Goal: Browse casually

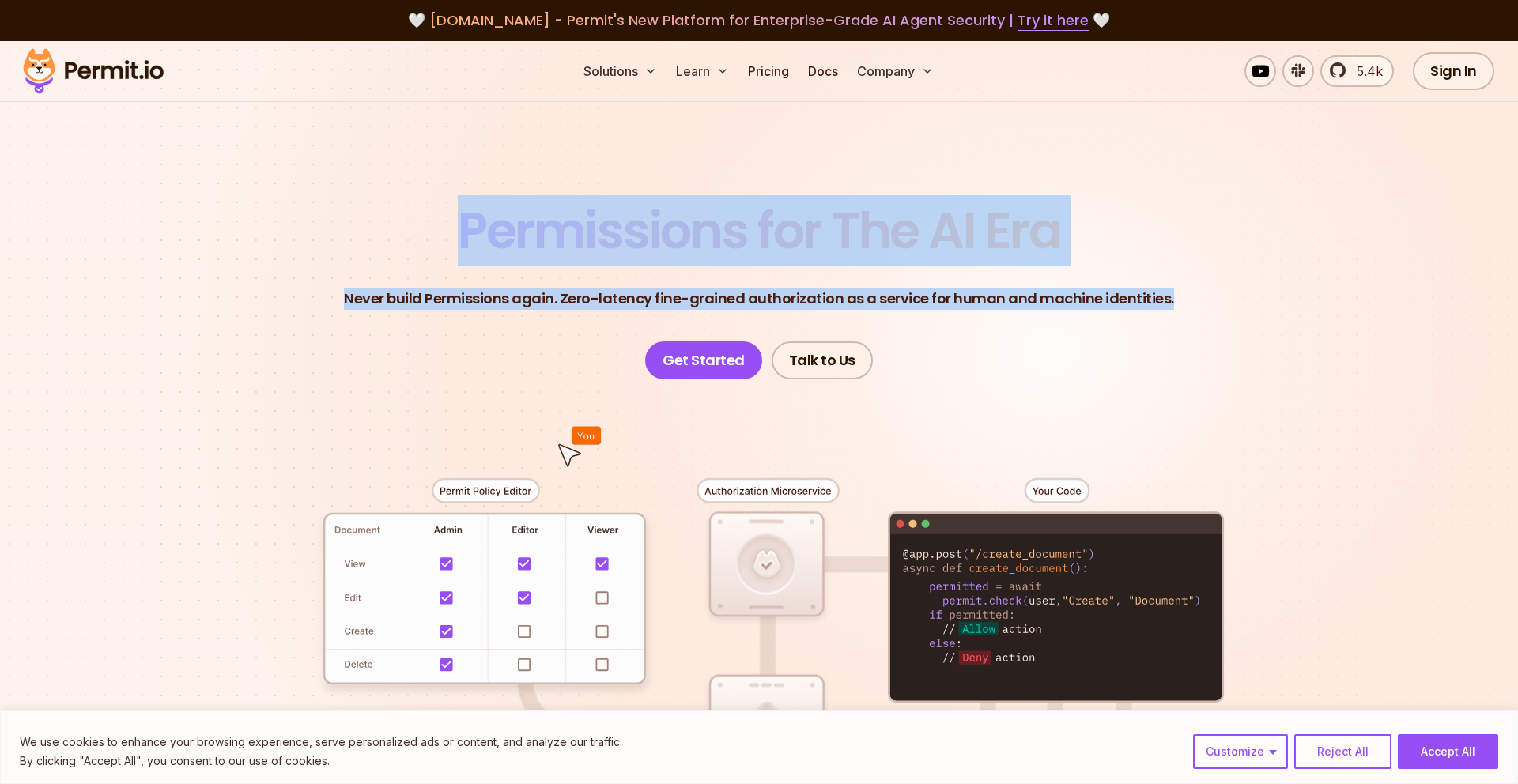
drag, startPoint x: 426, startPoint y: 219, endPoint x: 1007, endPoint y: 299, distance: 586.5
click at [1051, 336] on header "Permissions for The AI Era Never build Permissions again. Zero-latency fine-gra…" at bounding box center [759, 293] width 1107 height 174
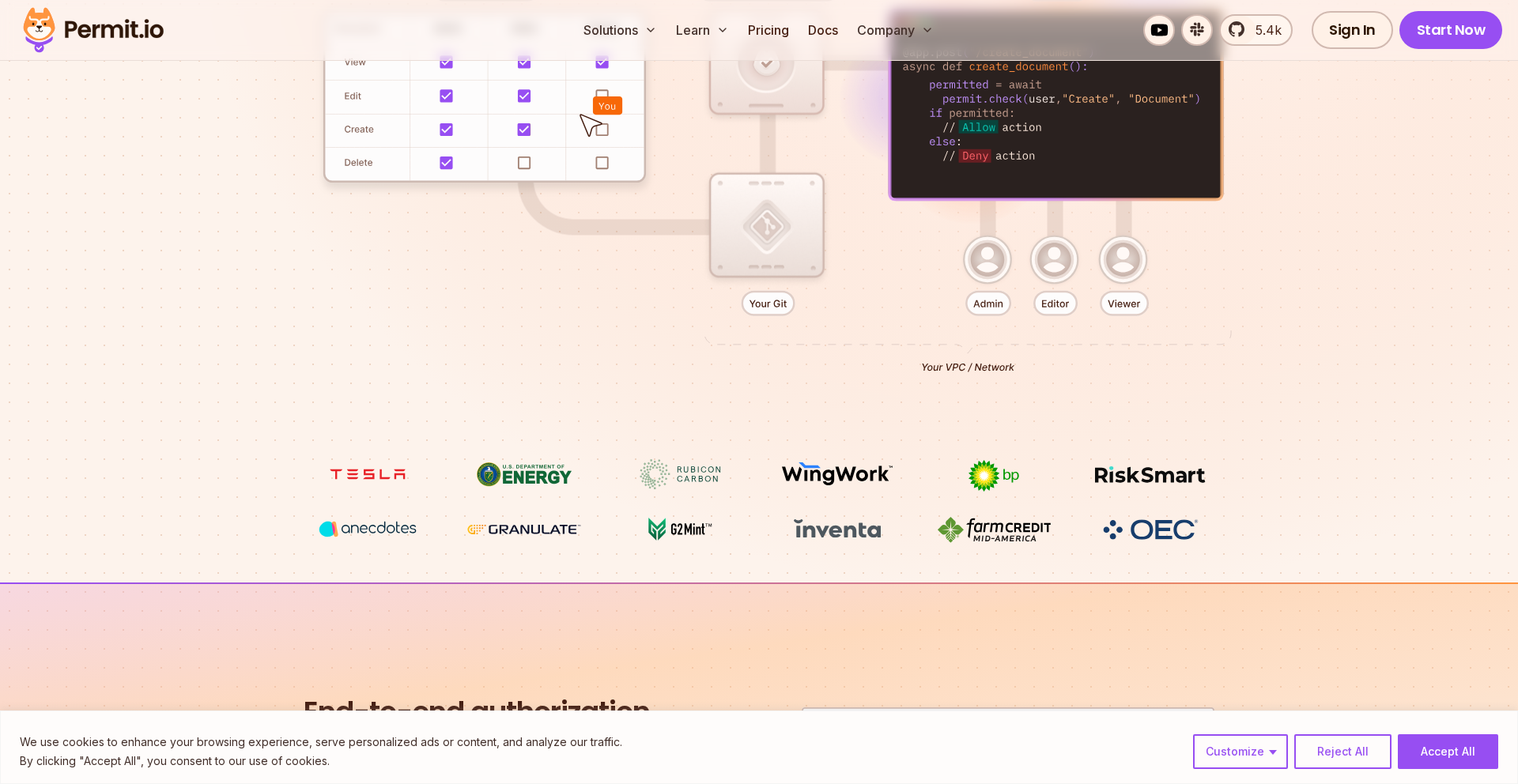
click at [1155, 255] on div at bounding box center [759, 169] width 1107 height 581
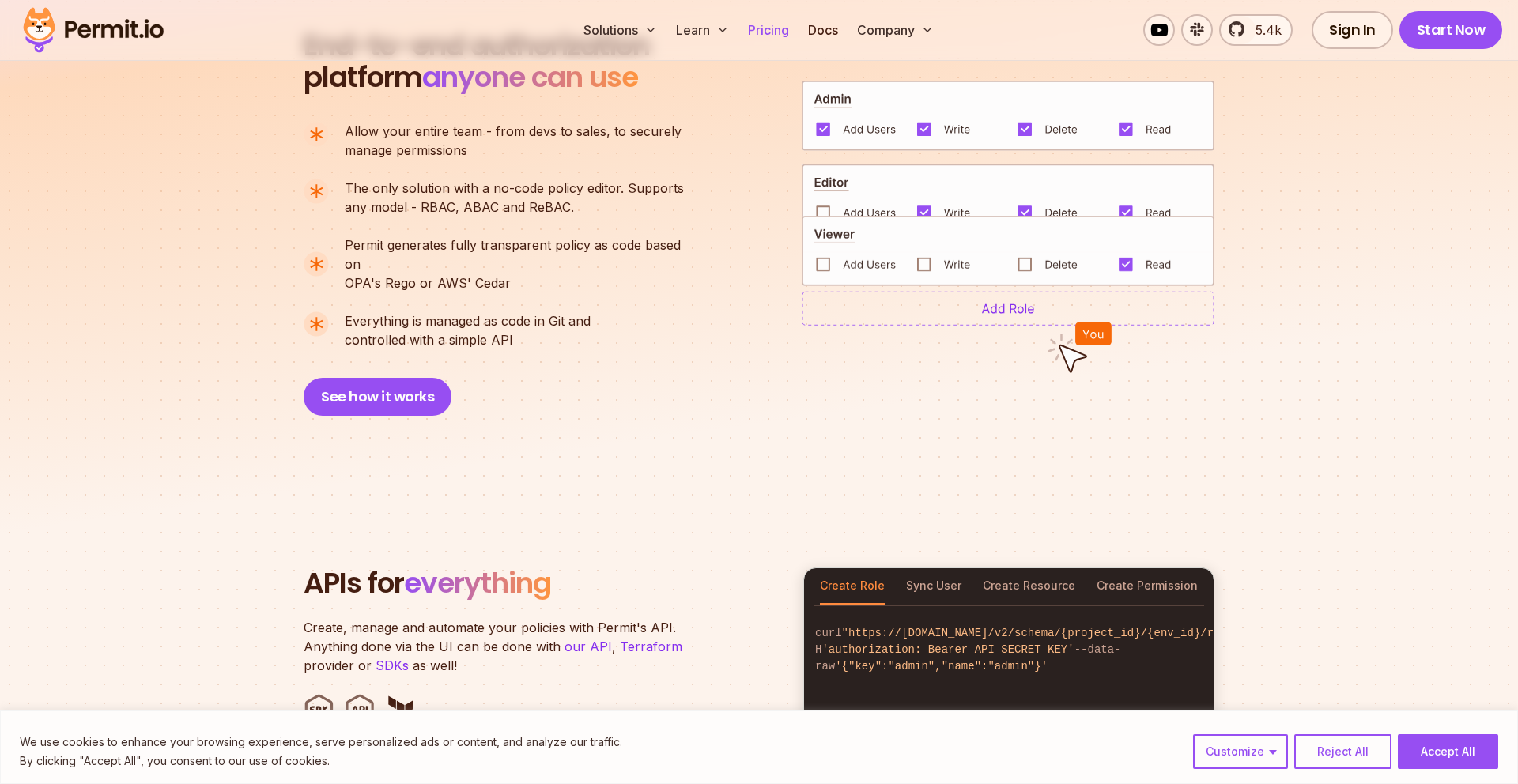
scroll to position [1169, 0]
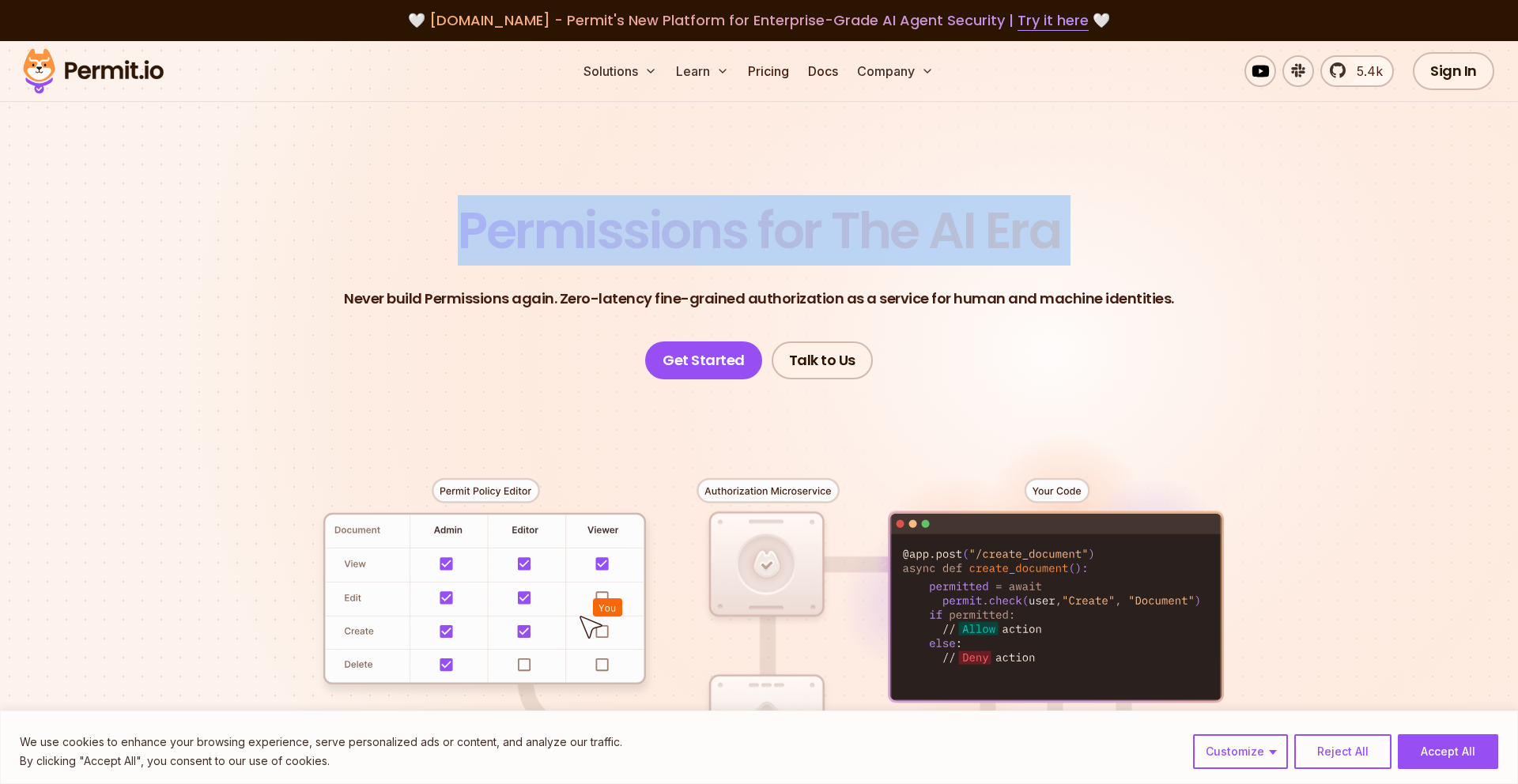
drag, startPoint x: 365, startPoint y: 234, endPoint x: 416, endPoint y: 238, distance: 51.2
click at [416, 238] on header "Permissions for The AI Era Never build Permissions again. Zero-latency fine-gra…" at bounding box center [759, 293] width 1107 height 174
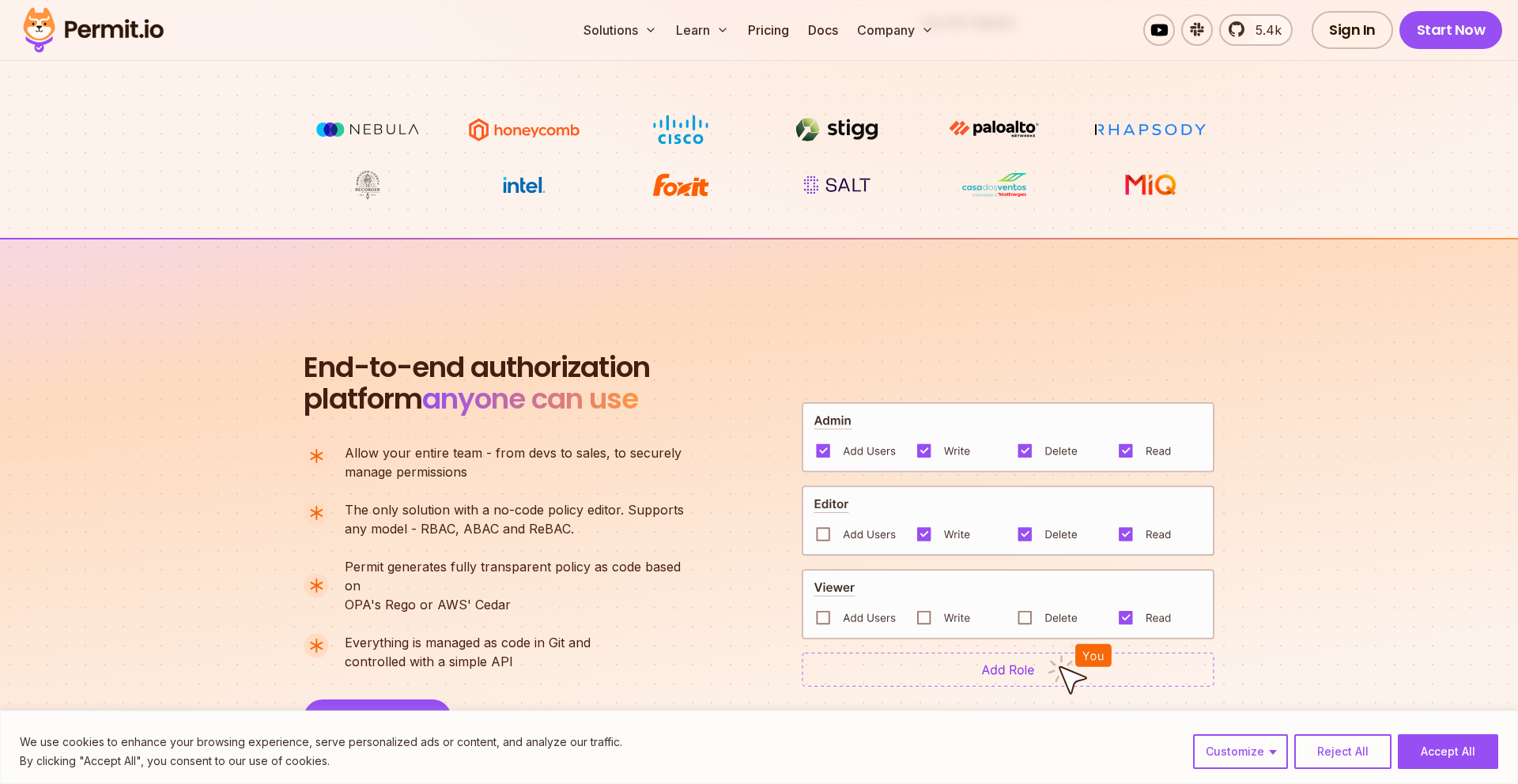
scroll to position [872, 0]
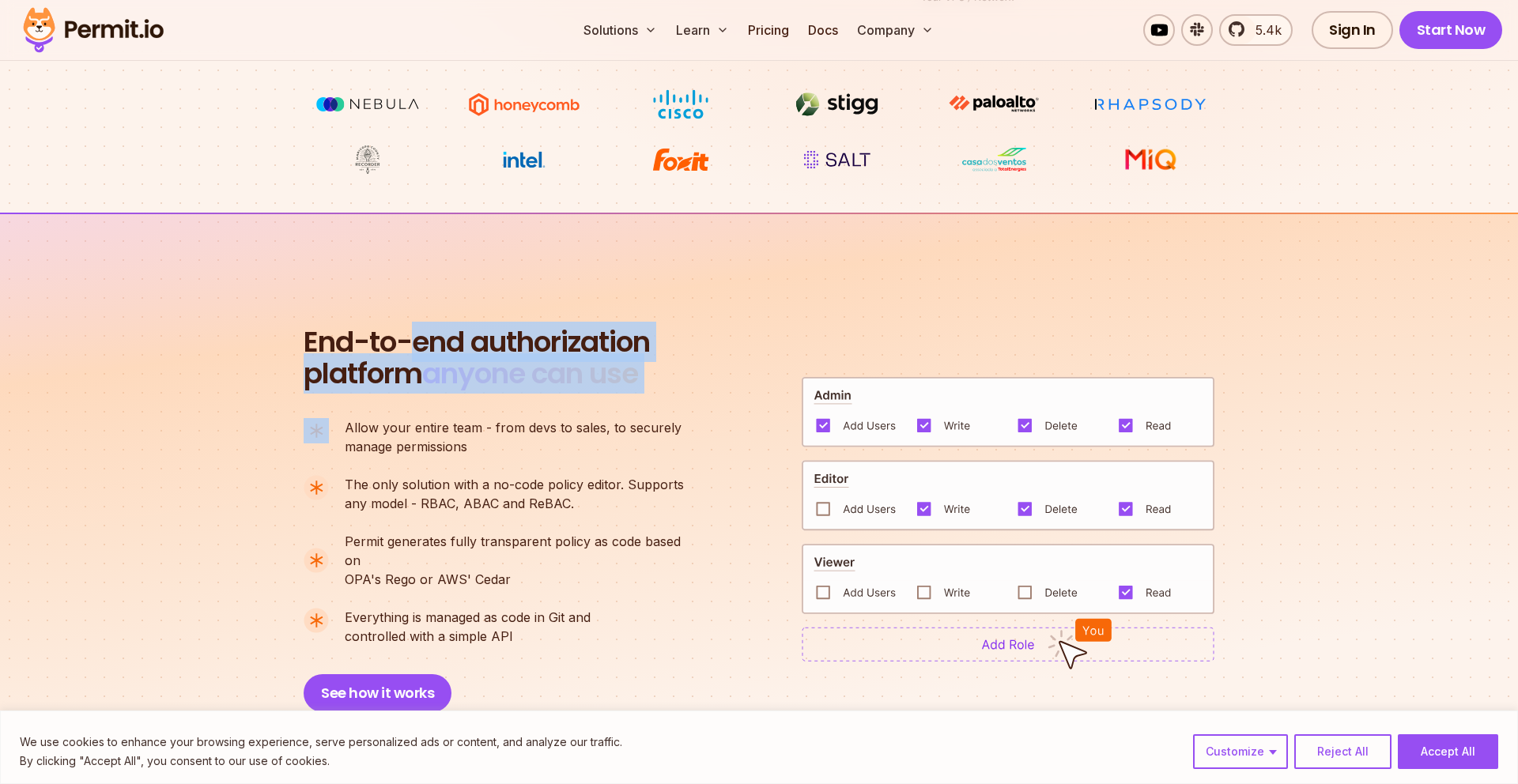
drag, startPoint x: 419, startPoint y: 333, endPoint x: 725, endPoint y: 360, distance: 307.2
click at [725, 360] on div "End-to-end authorization platform anyone can use A no-code authorization platfo…" at bounding box center [759, 519] width 911 height 385
